Goal: Information Seeking & Learning: Learn about a topic

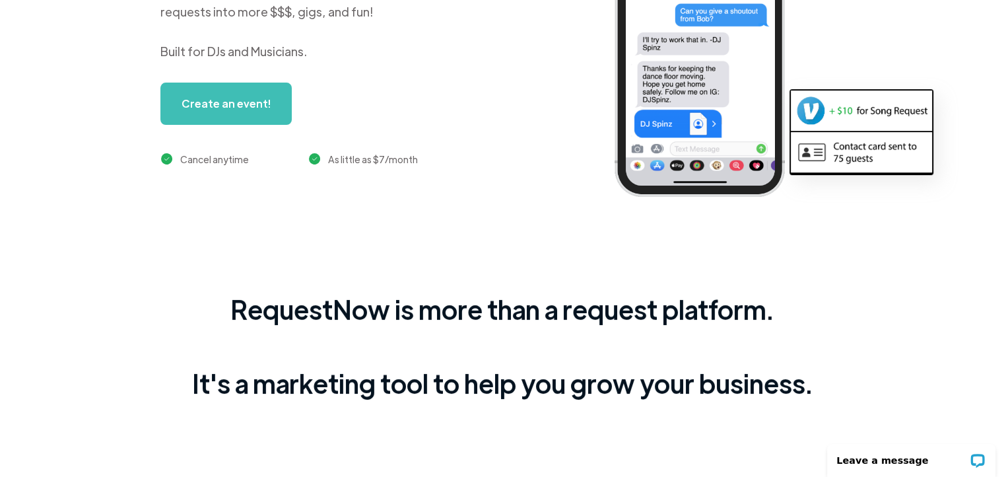
scroll to position [528, 0]
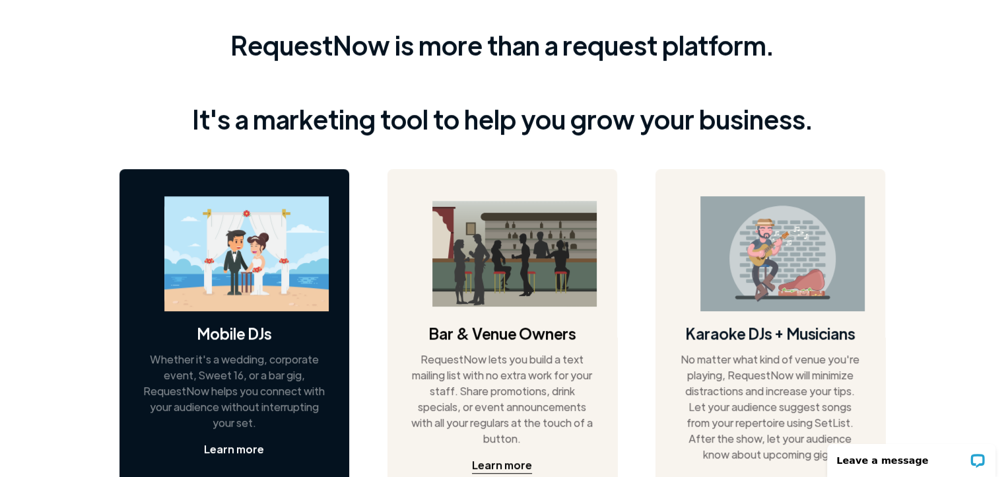
click at [219, 450] on div "Learn more" at bounding box center [234, 449] width 60 height 16
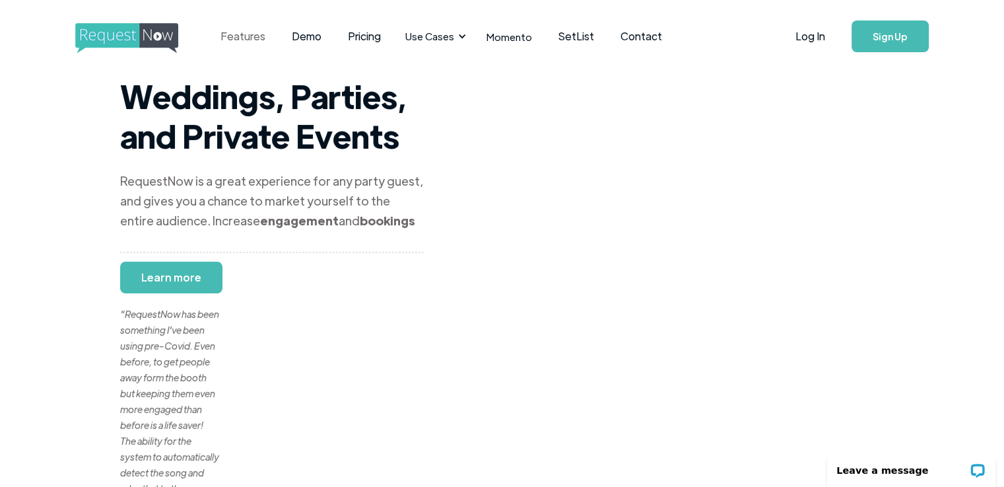
click at [238, 35] on link "Features" at bounding box center [242, 36] width 71 height 41
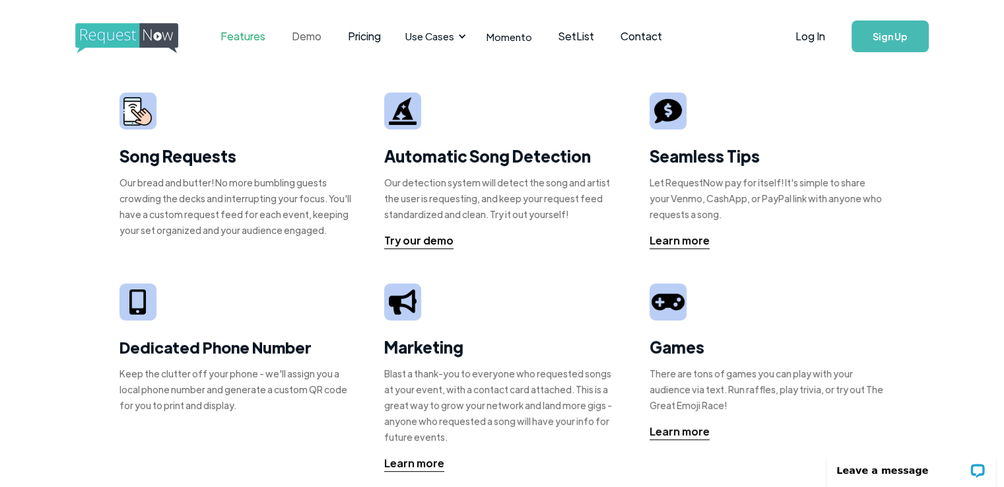
click at [306, 39] on link "Demo" at bounding box center [307, 36] width 56 height 41
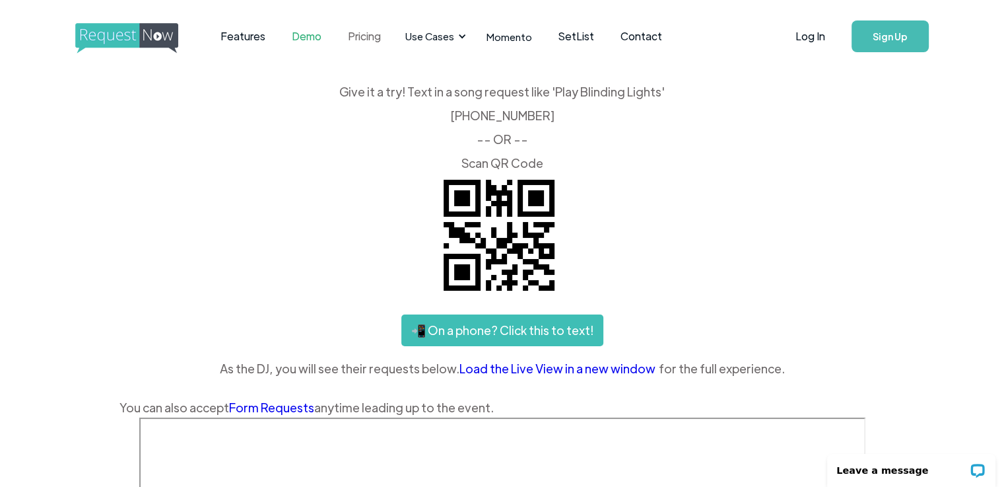
click at [349, 42] on link "Pricing" at bounding box center [364, 36] width 59 height 41
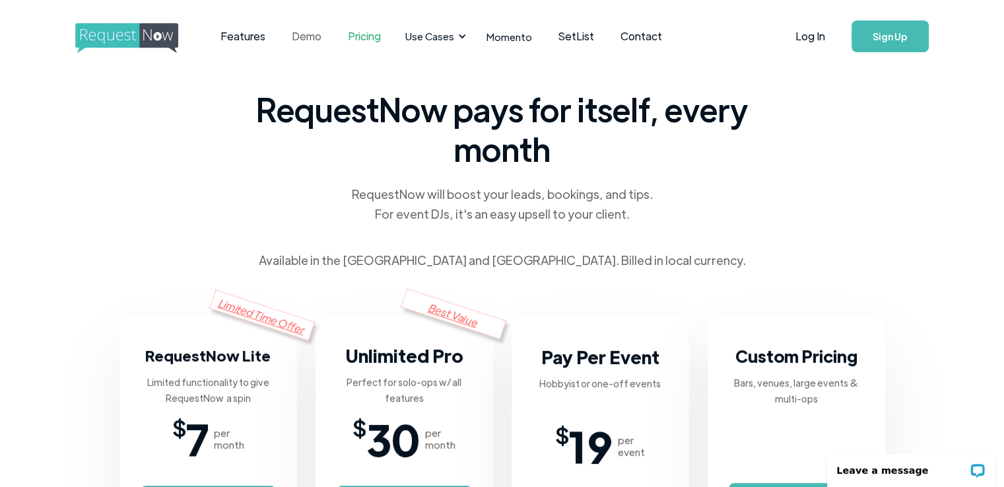
click at [314, 35] on link "Demo" at bounding box center [307, 36] width 56 height 41
